Goal: Task Accomplishment & Management: Complete application form

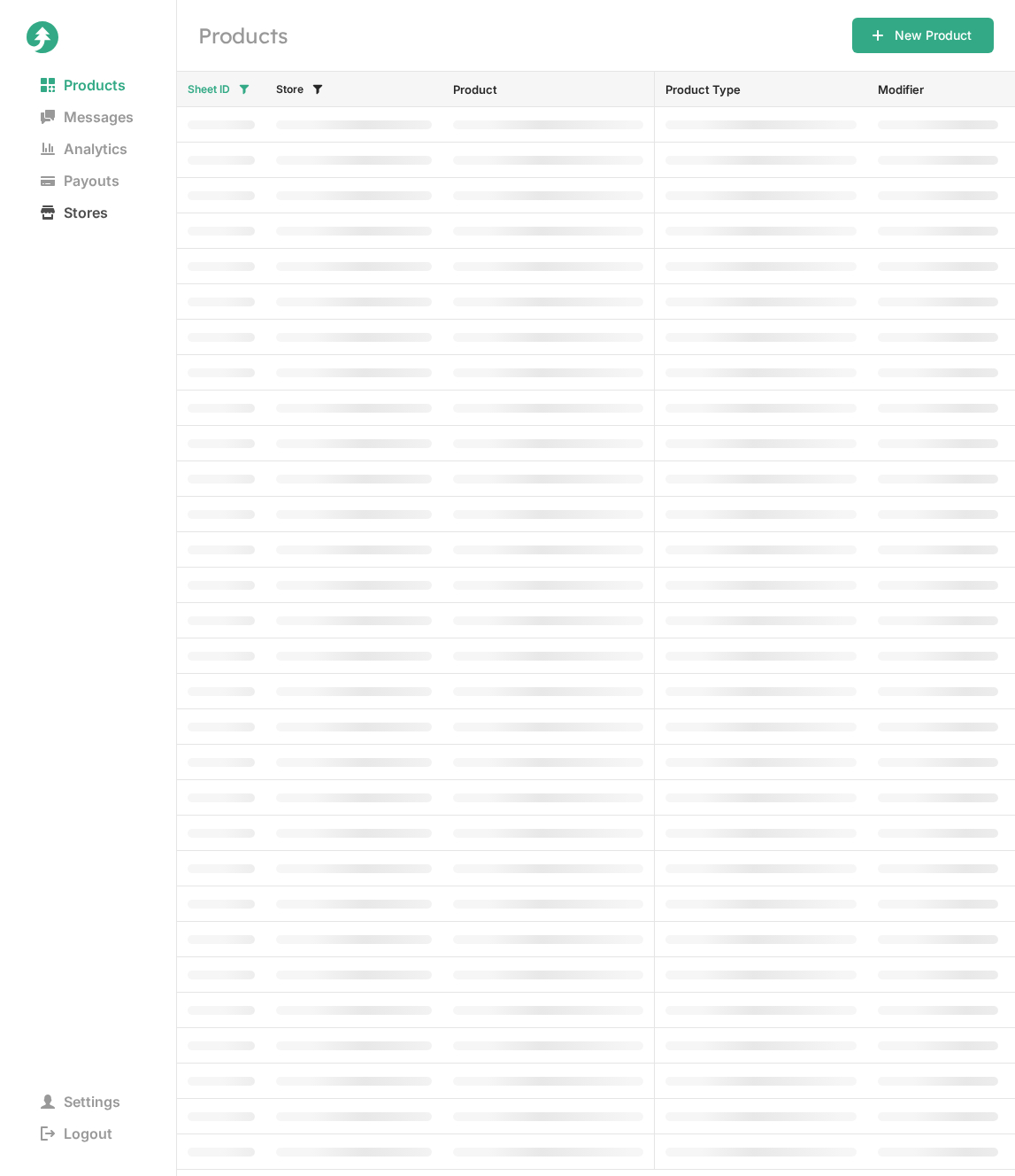
click at [80, 206] on span "Stores" at bounding box center [74, 213] width 95 height 25
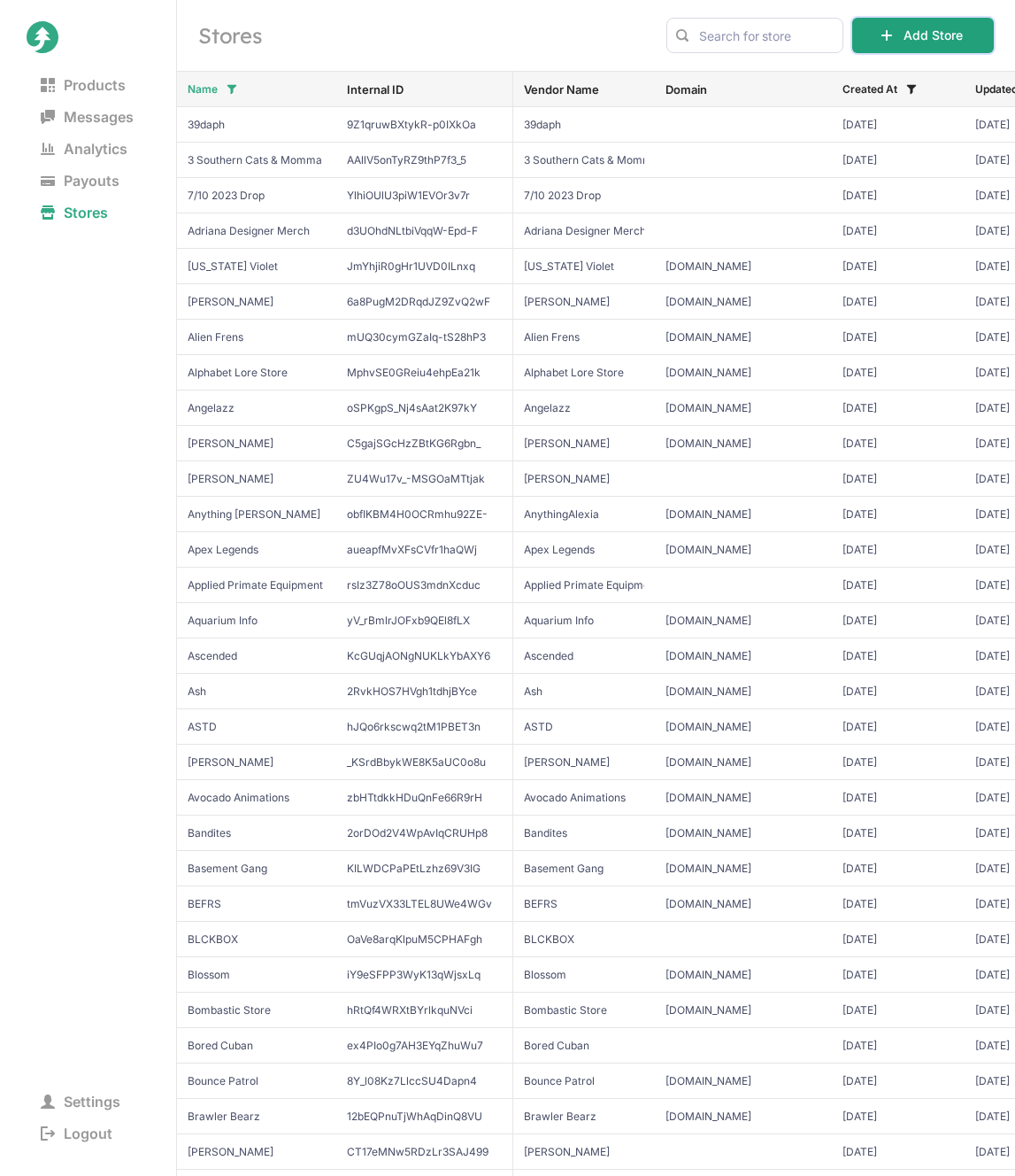
click at [943, 37] on button "Add Store" at bounding box center [923, 36] width 142 height 36
click at [733, 34] on input "text" at bounding box center [755, 36] width 178 height 36
paste input "ShadyPenguinn"
type input "ShadyPenguinn"
click at [904, 33] on button "Add Store" at bounding box center [923, 36] width 142 height 36
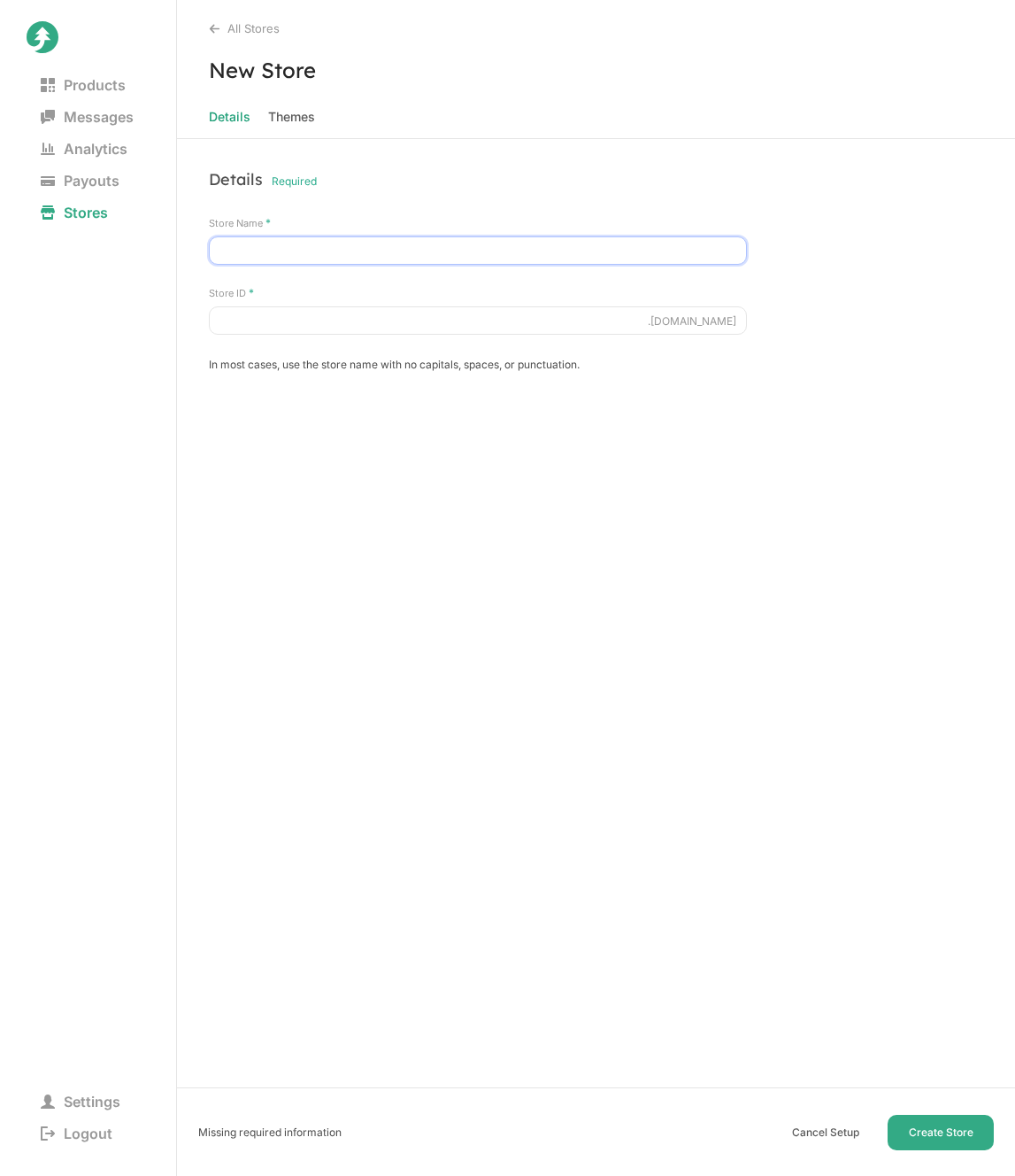
click at [303, 251] on input "Store Name *" at bounding box center [478, 250] width 538 height 28
paste input "ShadyPenguinn"
type input "ShadyPenguinn"
click at [301, 311] on input "Store ID *" at bounding box center [478, 320] width 538 height 28
paste input "ShadyPenguinn"
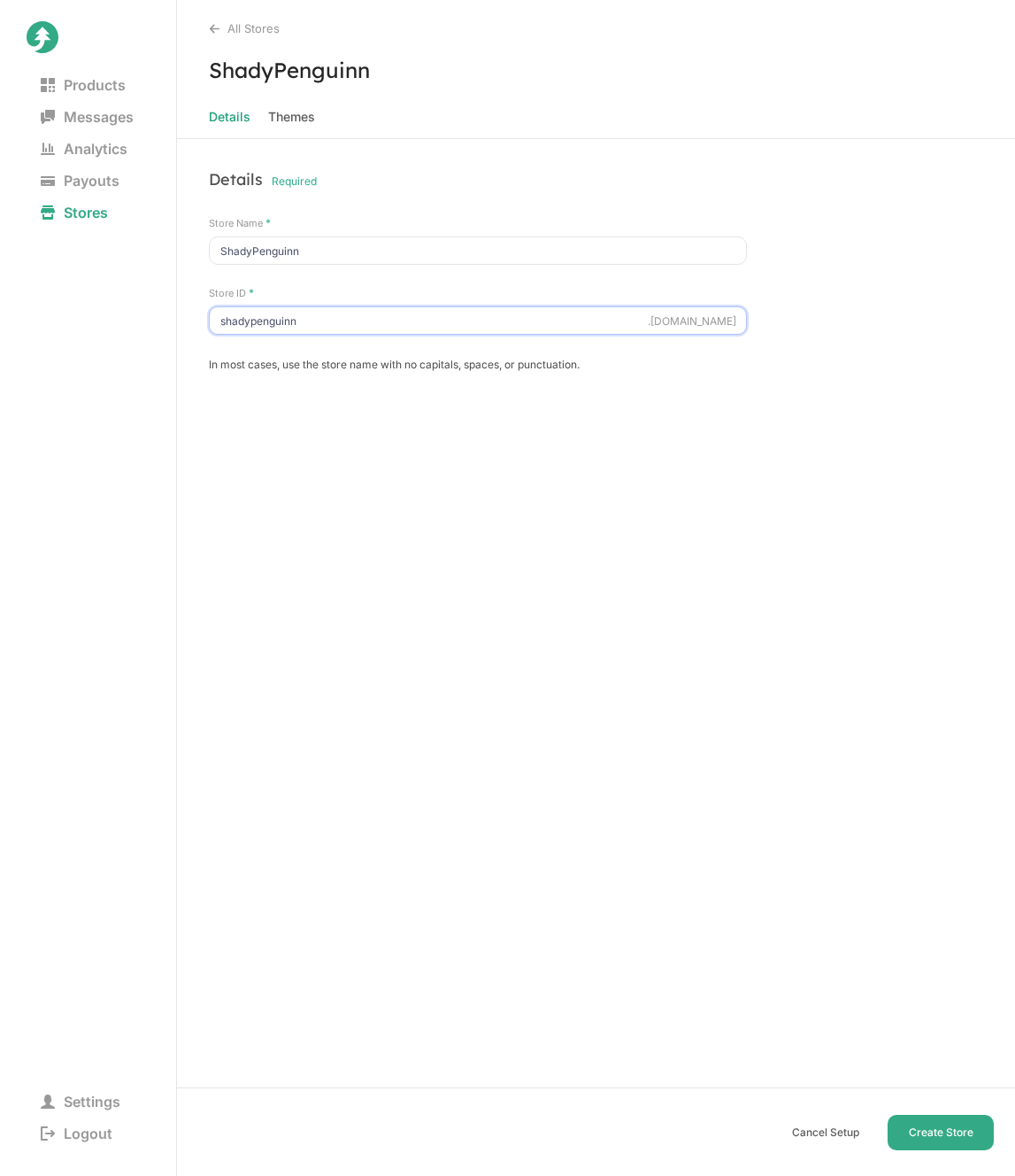
type input "shadypenguinn"
click at [293, 113] on span "Themes" at bounding box center [292, 117] width 47 height 25
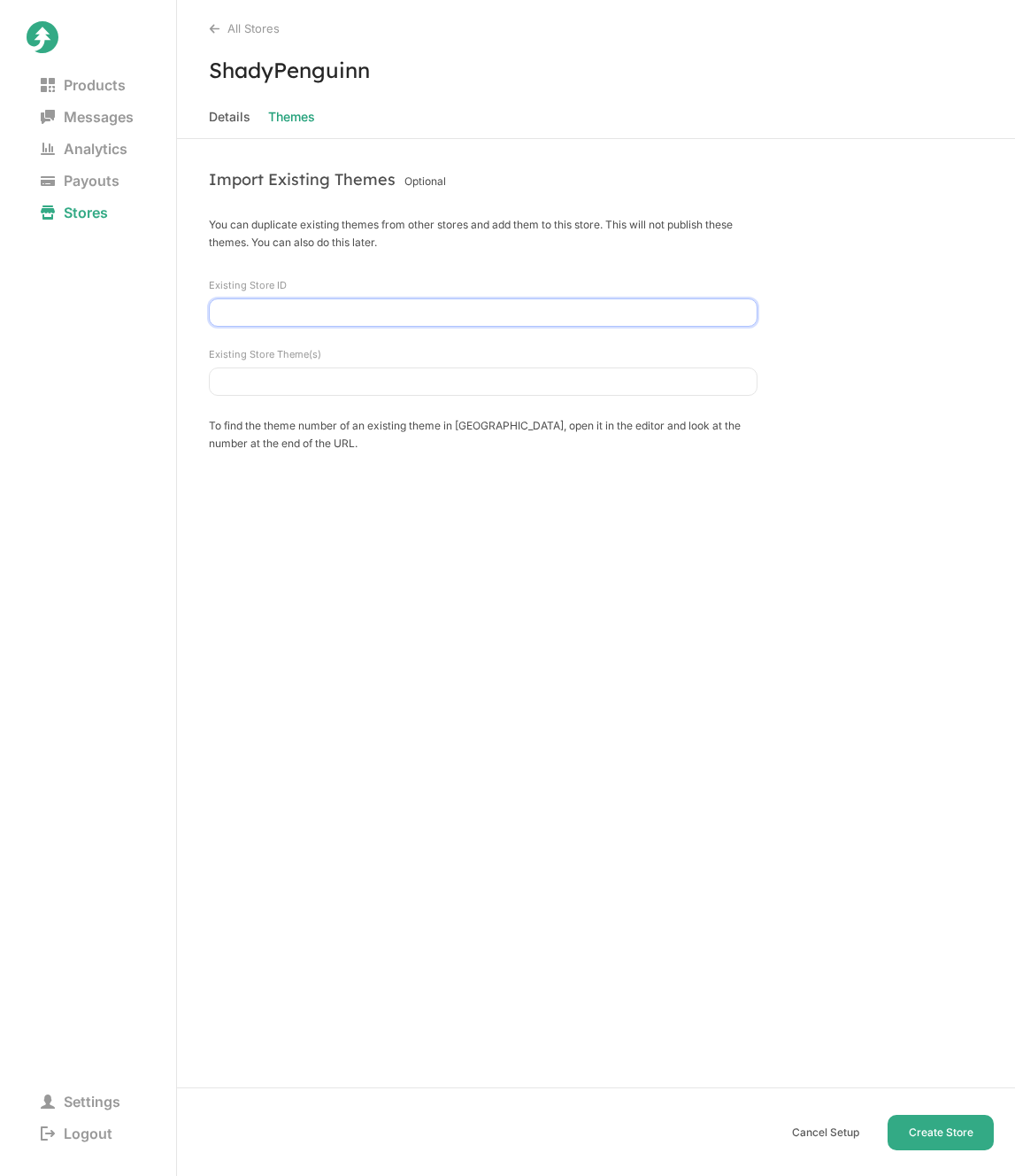
click at [343, 320] on input "Existing Store ID" at bounding box center [482, 313] width 549 height 28
click at [333, 352] on span "[DOMAIN_NAME]" at bounding box center [483, 349] width 514 height 18
type input "[DOMAIN_NAME]"
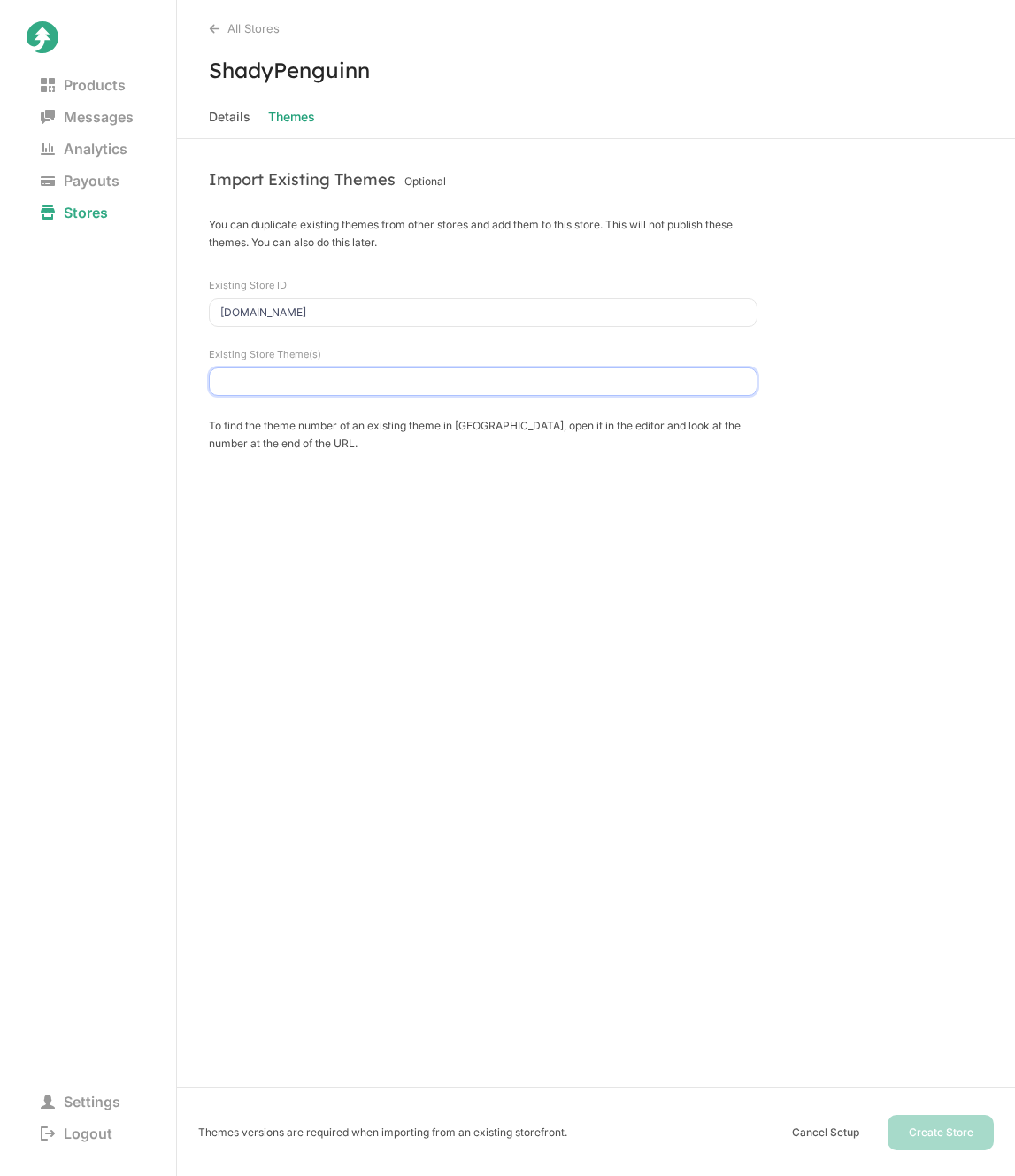
click at [326, 375] on input "Existing Store Theme(s)" at bounding box center [482, 382] width 549 height 28
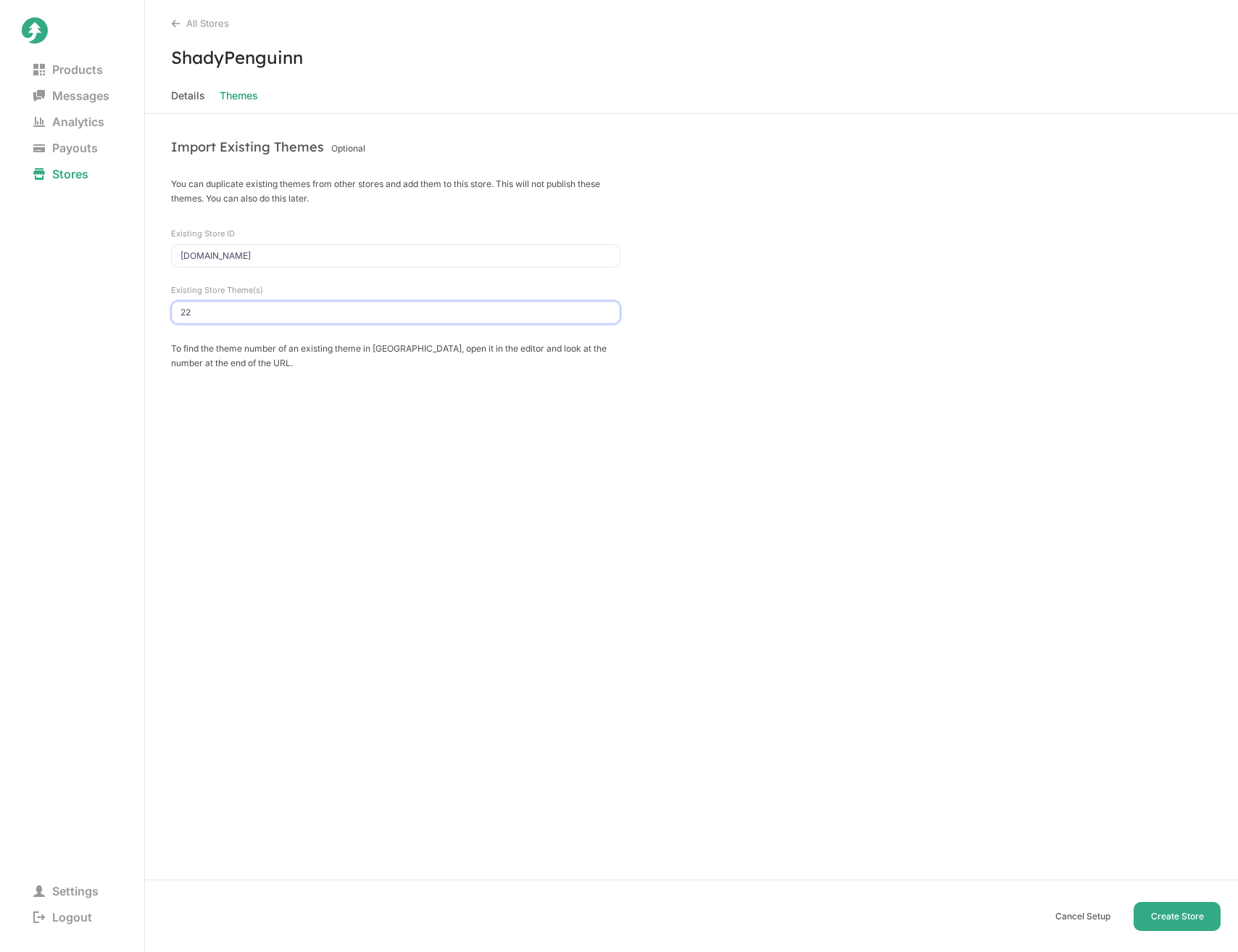
type input "22"
click at [830, 784] on div "Import Existing Themes Optional You can duplicate existing themes from other st…" at bounding box center [692, 533] width 1093 height 838
click at [830, 914] on button "Create Store" at bounding box center [1177, 916] width 87 height 29
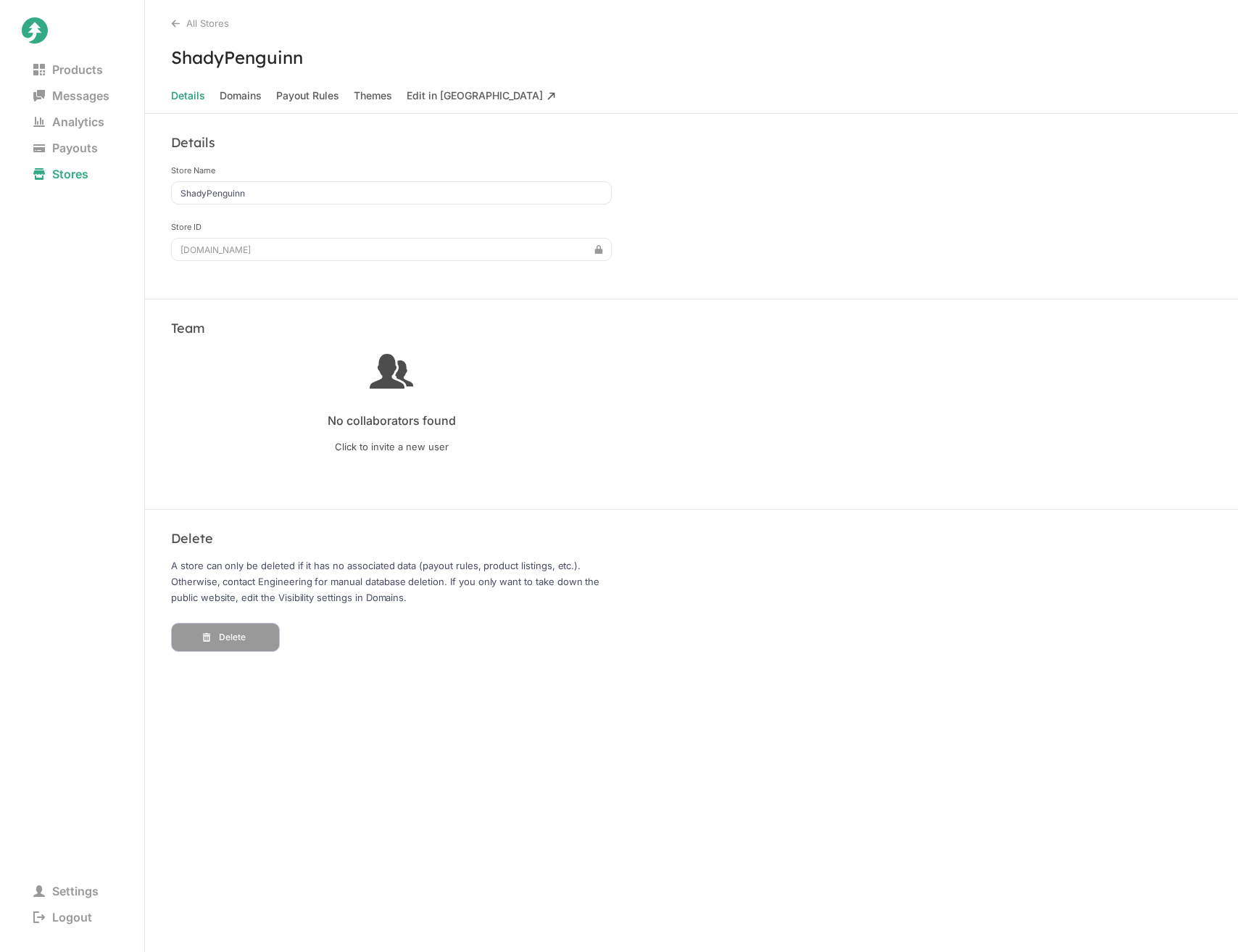
click at [256, 391] on div "No collaborators found Click to invite a new user" at bounding box center [391, 401] width 441 height 103
click at [234, 94] on span "Domains" at bounding box center [240, 96] width 42 height 20
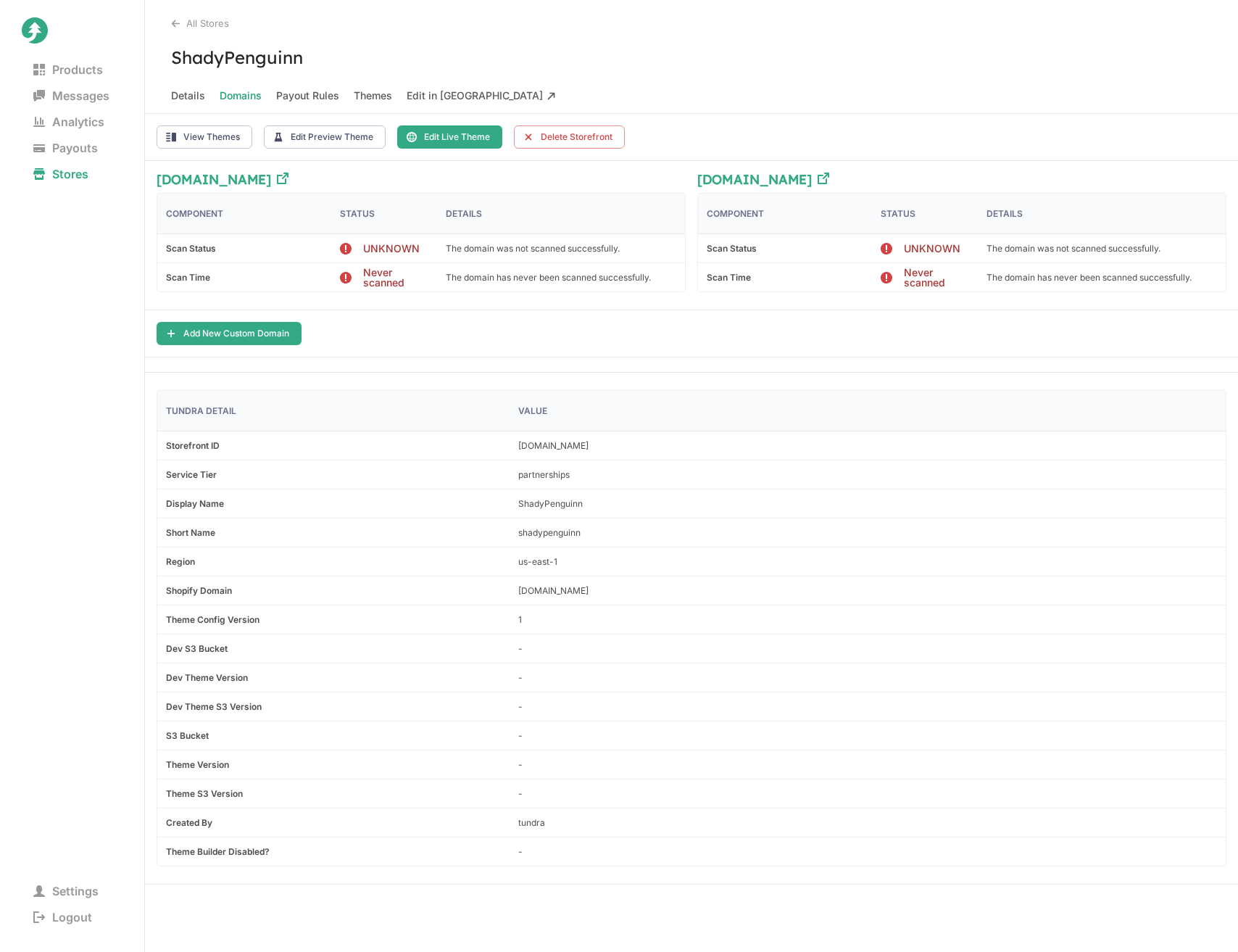
click at [435, 88] on Taiga "Edit in [GEOGRAPHIC_DATA]" at bounding box center [481, 96] width 149 height 20
click at [830, 99] on nav "Details Domains Payout Rules Themes Edit in Taiga" at bounding box center [692, 100] width 1093 height 28
